Goal: Task Accomplishment & Management: Complete application form

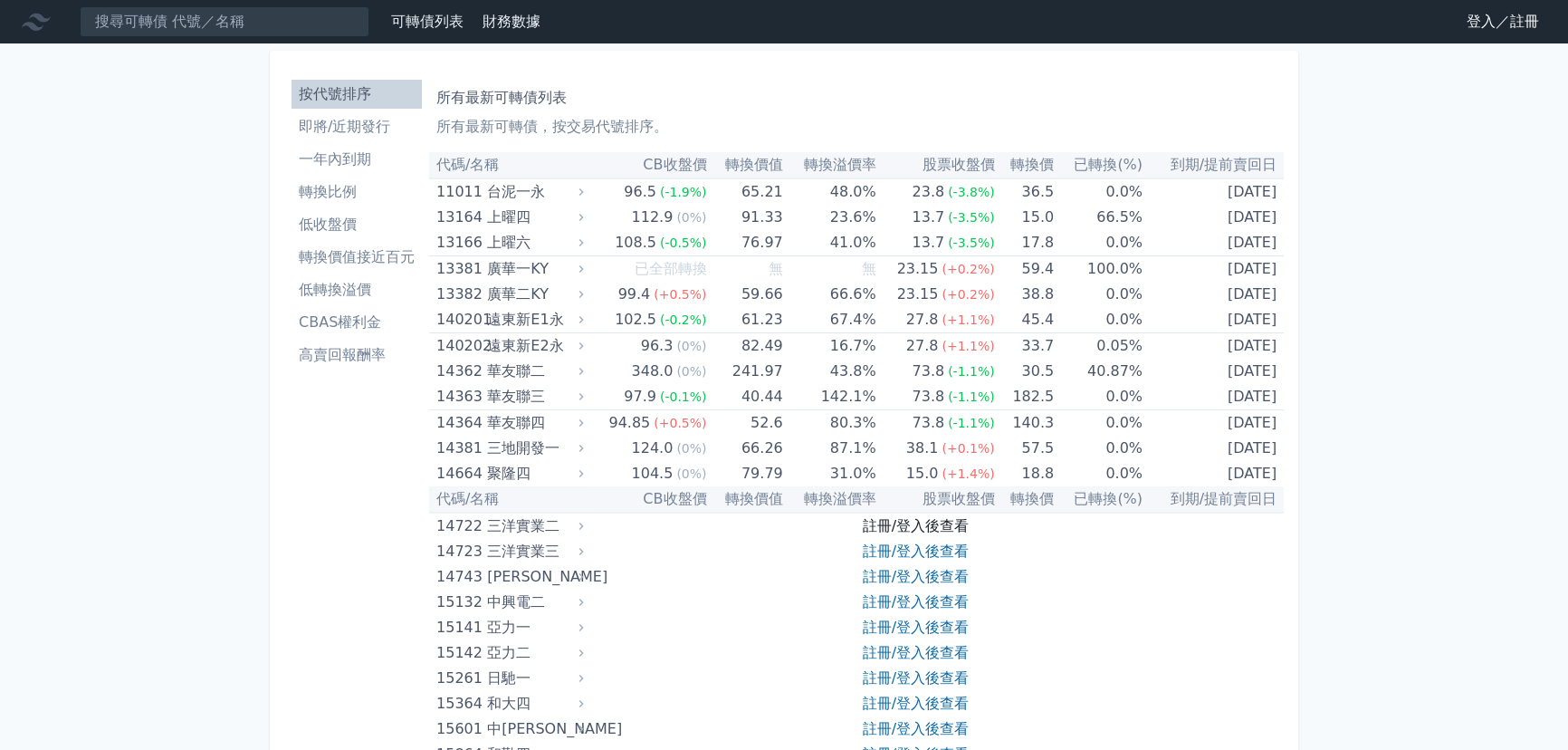
click at [896, 524] on link "註冊/登入後查看" at bounding box center [916, 525] width 106 height 17
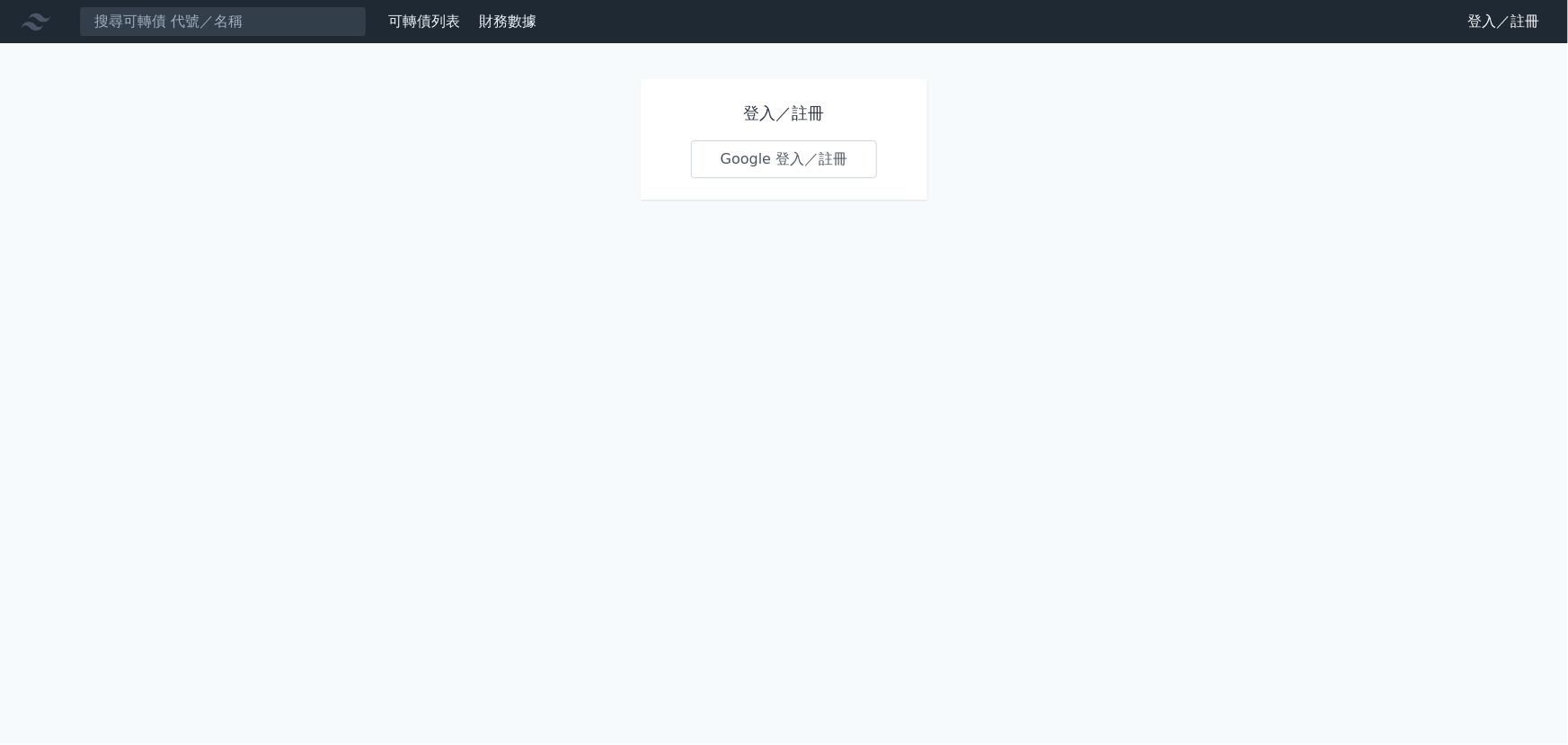
click at [817, 143] on link "Google 登入／註冊" at bounding box center [784, 160] width 187 height 38
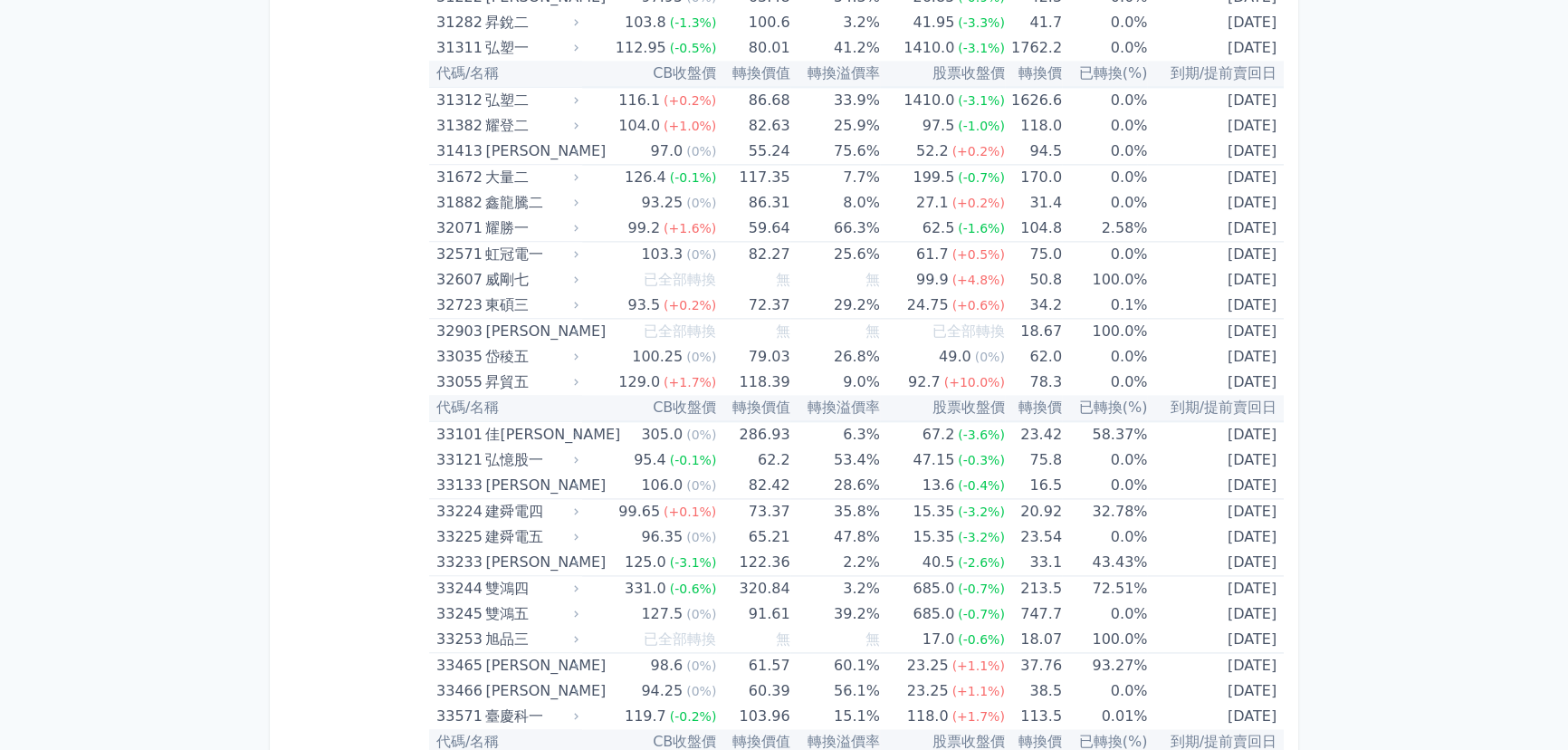
scroll to position [7741, 0]
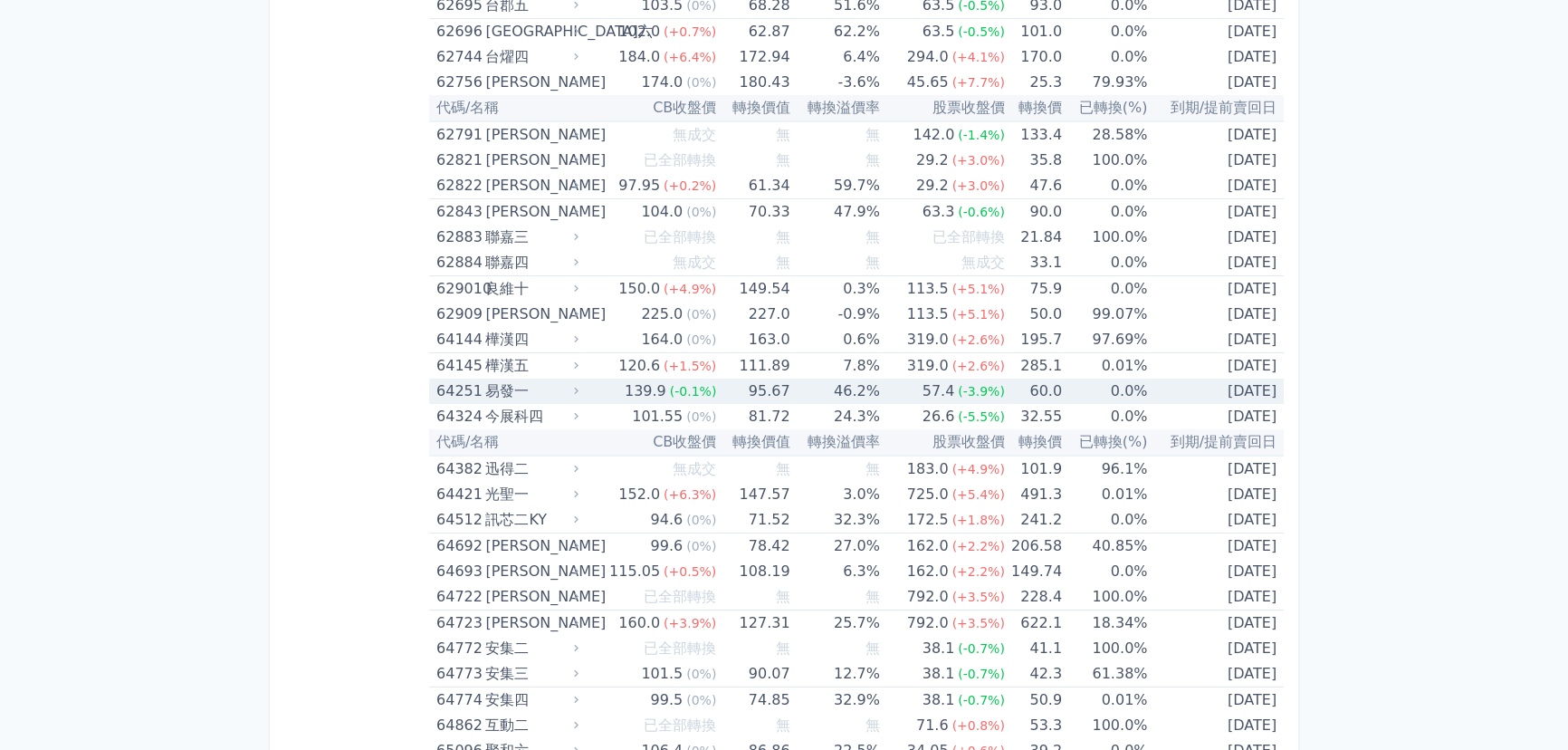
click at [1241, 379] on td "2027-10-15" at bounding box center [1215, 391] width 137 height 25
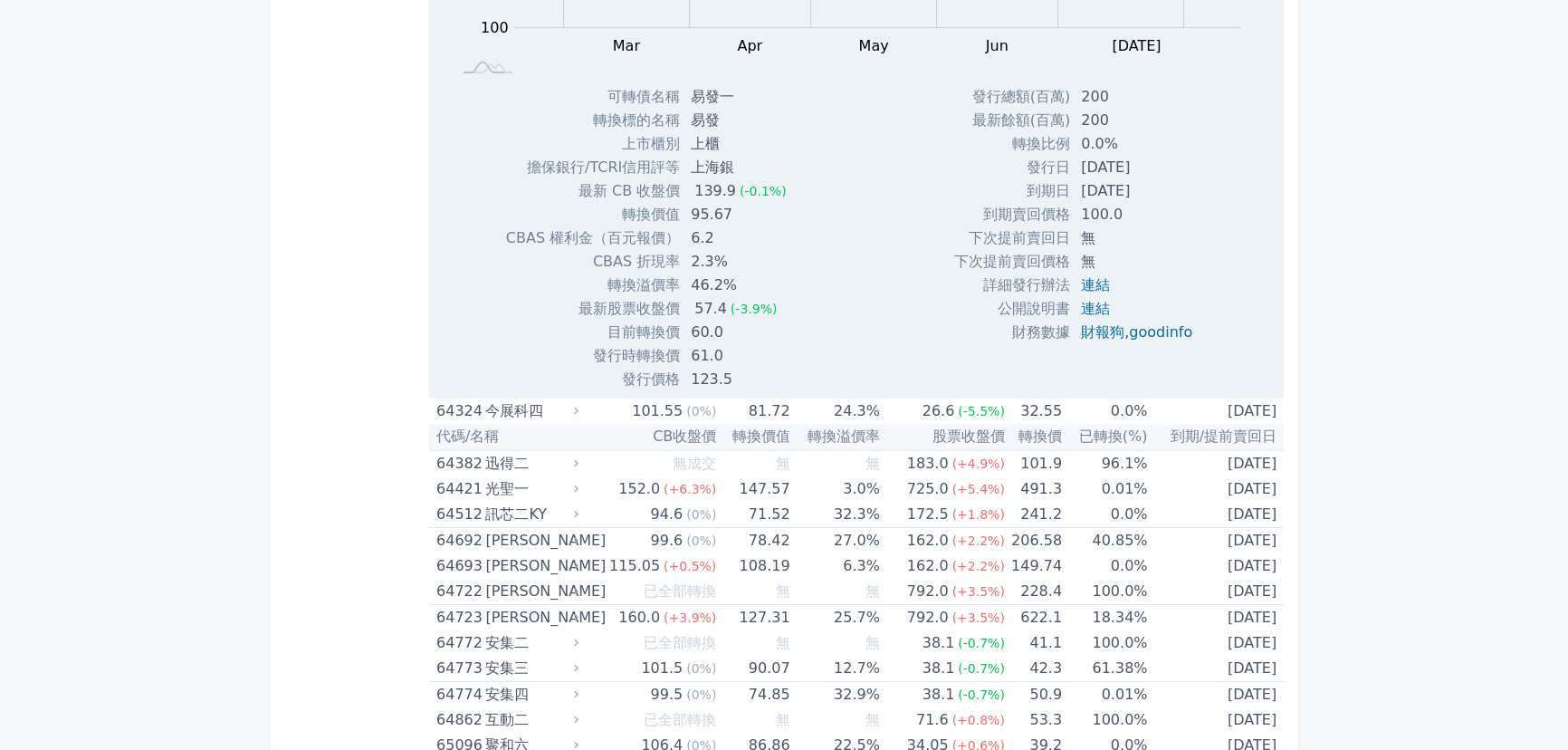
scroll to position [8565, 0]
